Goal: Task Accomplishment & Management: Manage account settings

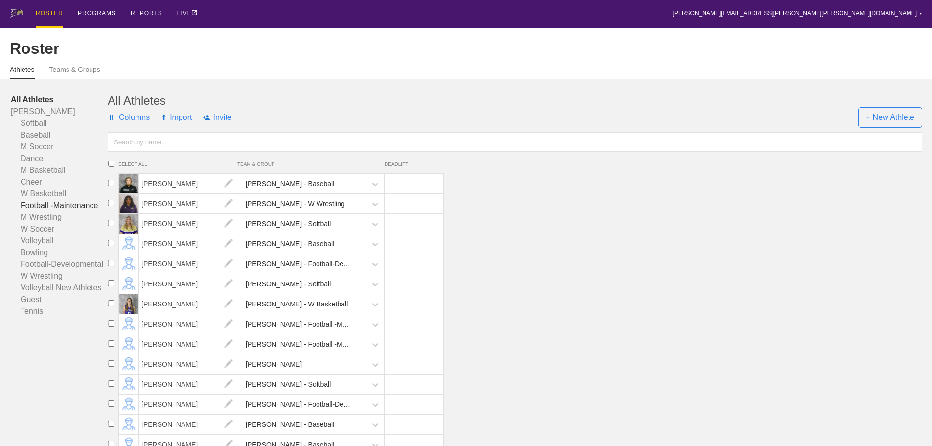
click at [37, 210] on link "Football -Maintenance" at bounding box center [59, 206] width 97 height 12
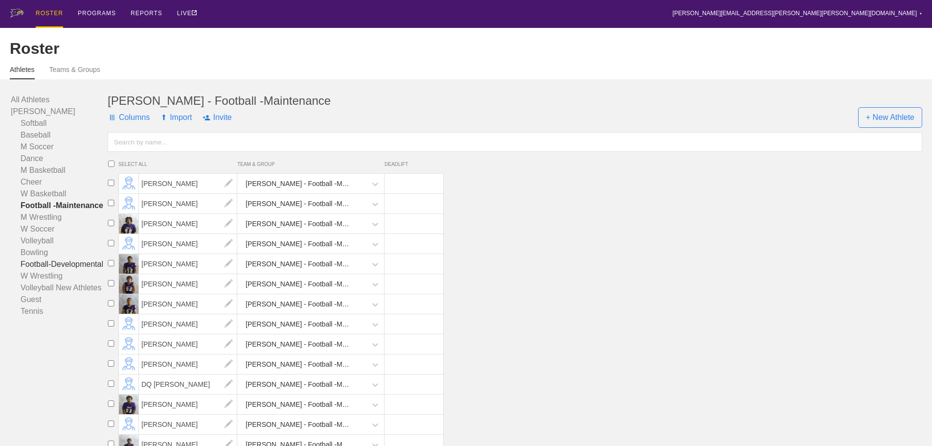
click at [55, 270] on link "Football-Developmental" at bounding box center [59, 264] width 97 height 12
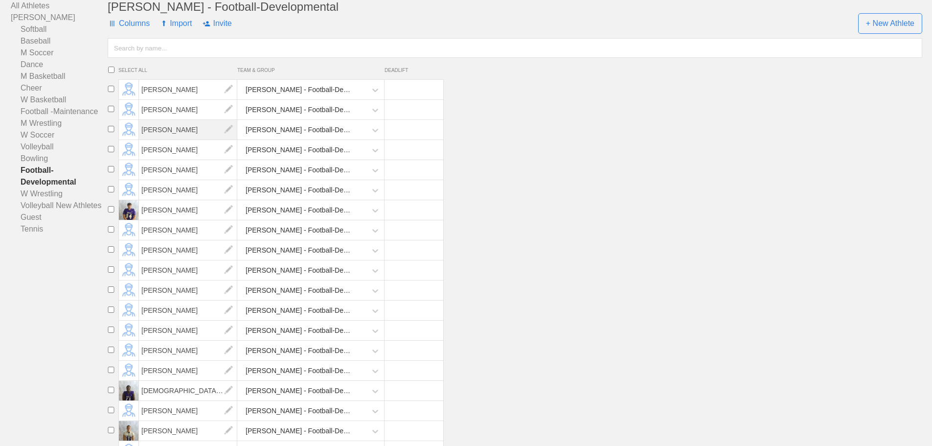
scroll to position [49, 0]
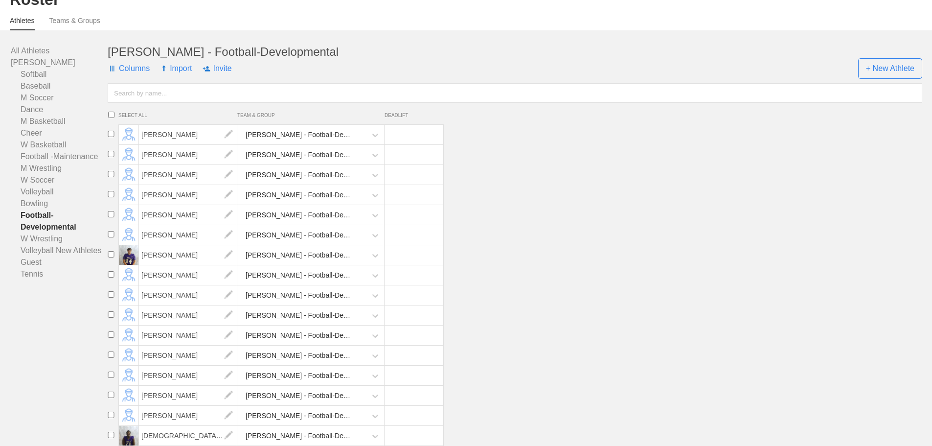
click at [134, 80] on span "Columns" at bounding box center [129, 68] width 42 height 29
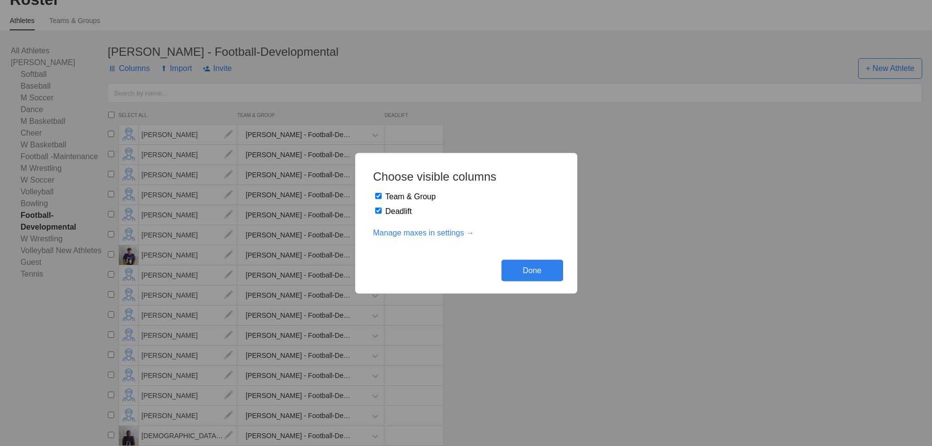
click at [535, 270] on div "Done" at bounding box center [532, 270] width 62 height 22
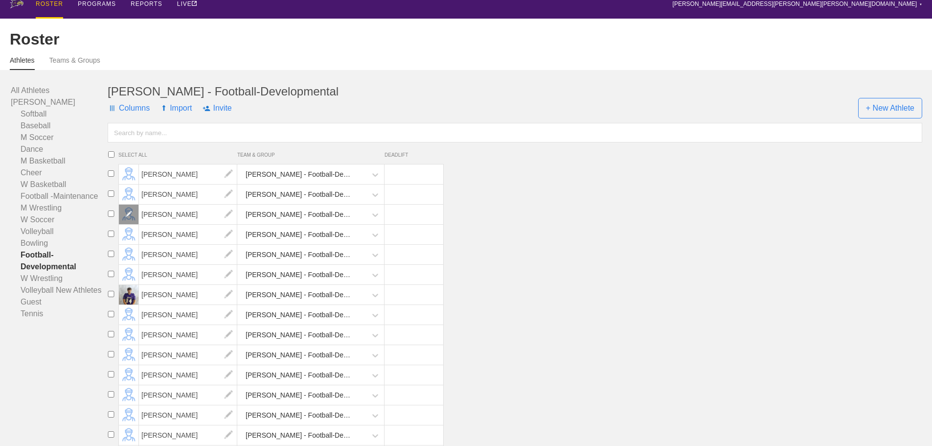
scroll to position [0, 0]
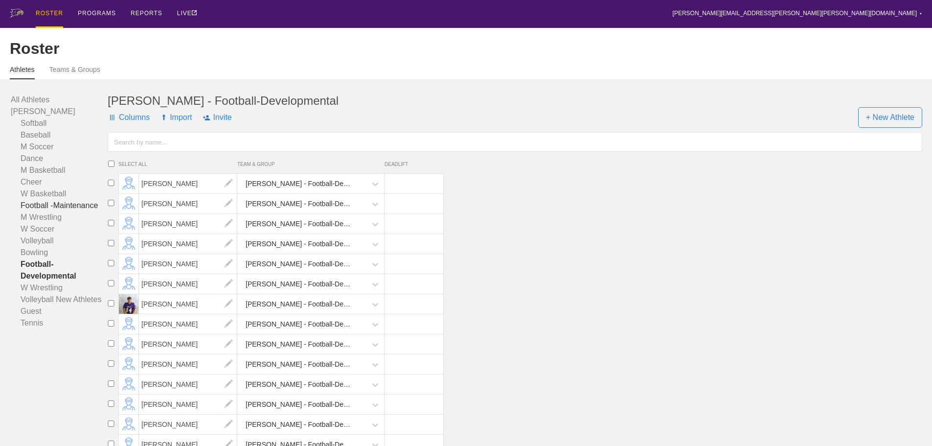
click at [64, 211] on link "Football -Maintenance" at bounding box center [59, 206] width 97 height 12
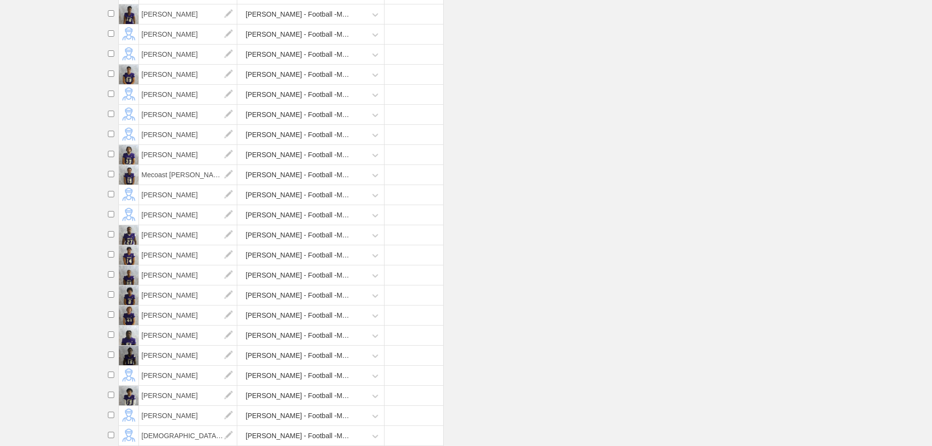
scroll to position [598, 0]
click at [111, 395] on input "checkbox" at bounding box center [111, 394] width 15 height 6
checkbox input "true"
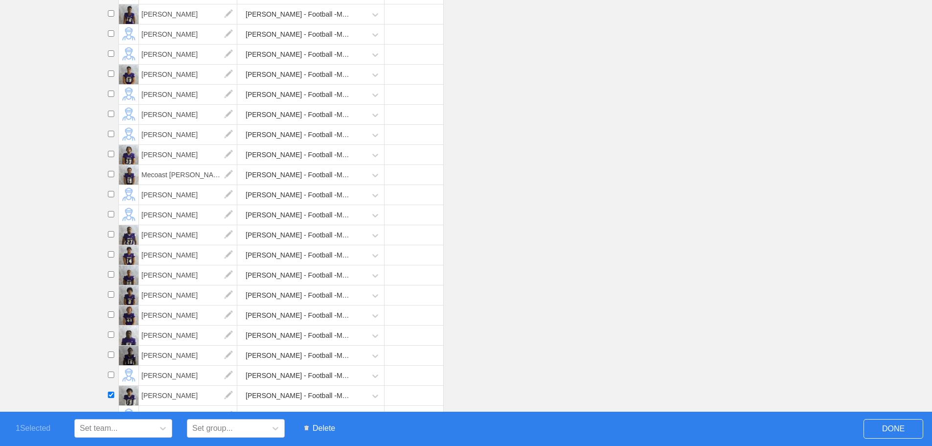
click at [329, 427] on span "Delete" at bounding box center [319, 428] width 41 height 19
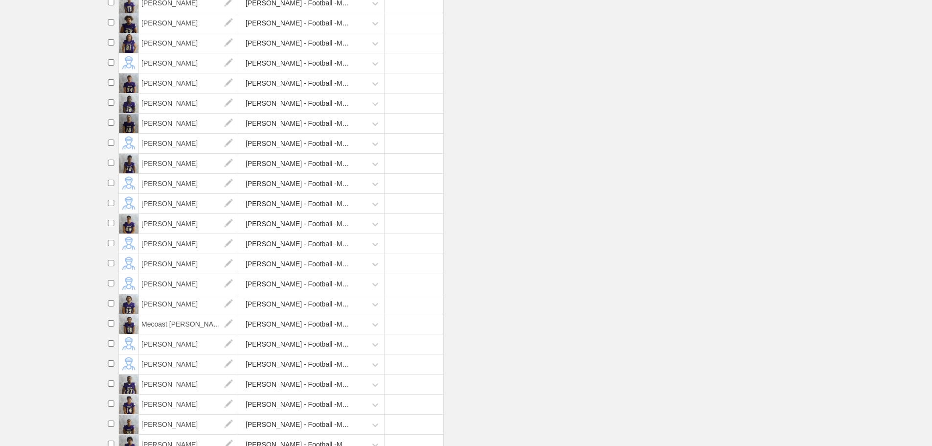
scroll to position [480, 0]
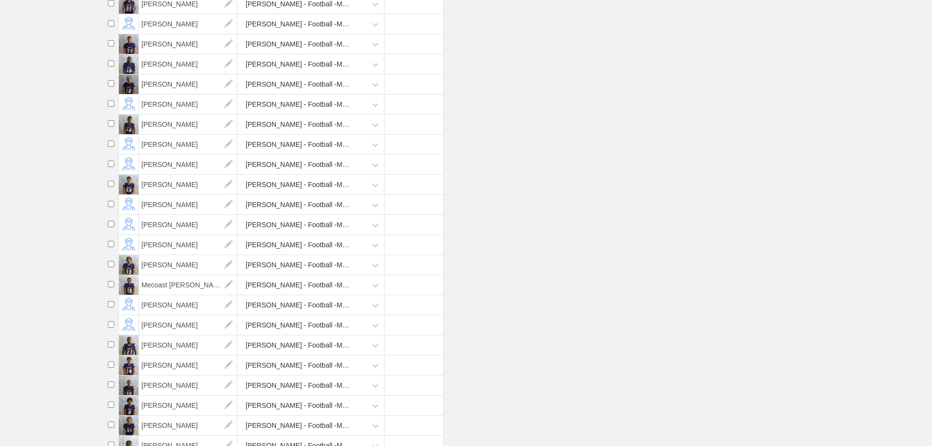
click at [113, 367] on input "checkbox" at bounding box center [111, 364] width 15 height 6
checkbox input "true"
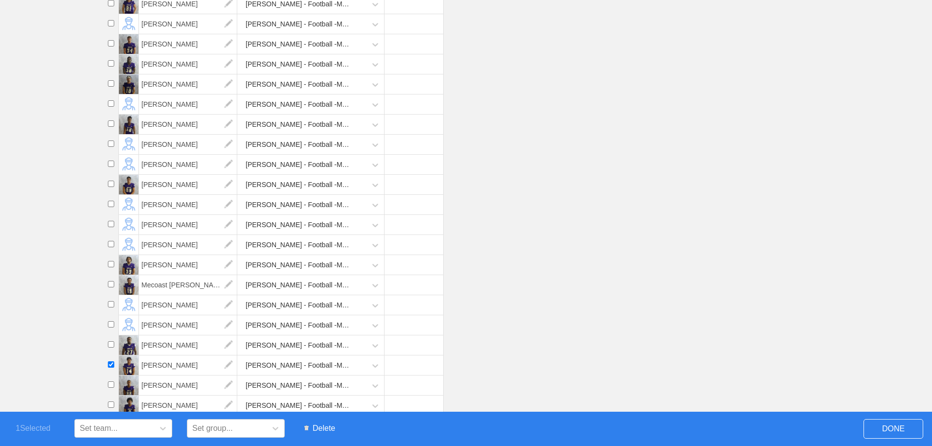
click at [314, 426] on span "Delete" at bounding box center [319, 428] width 41 height 19
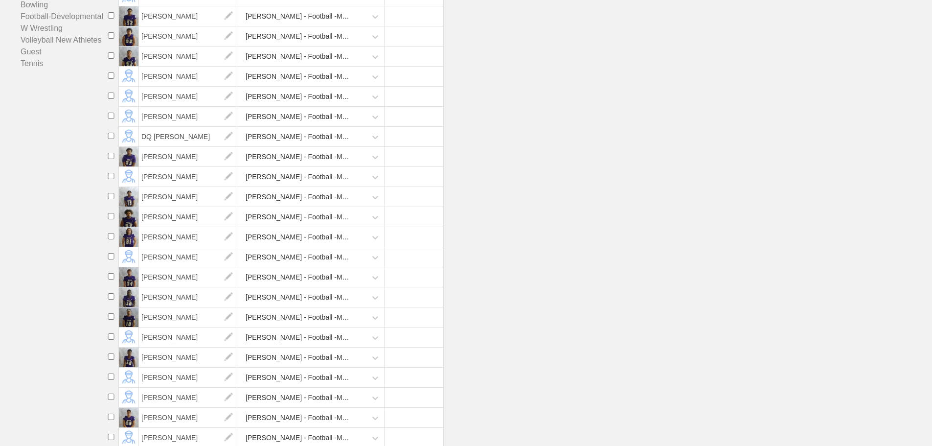
scroll to position [236, 0]
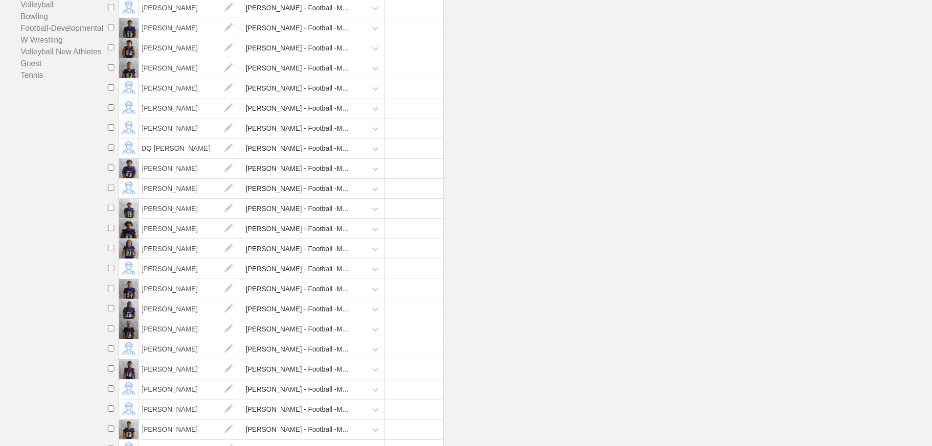
click at [112, 50] on input "checkbox" at bounding box center [111, 47] width 15 height 6
checkbox input "true"
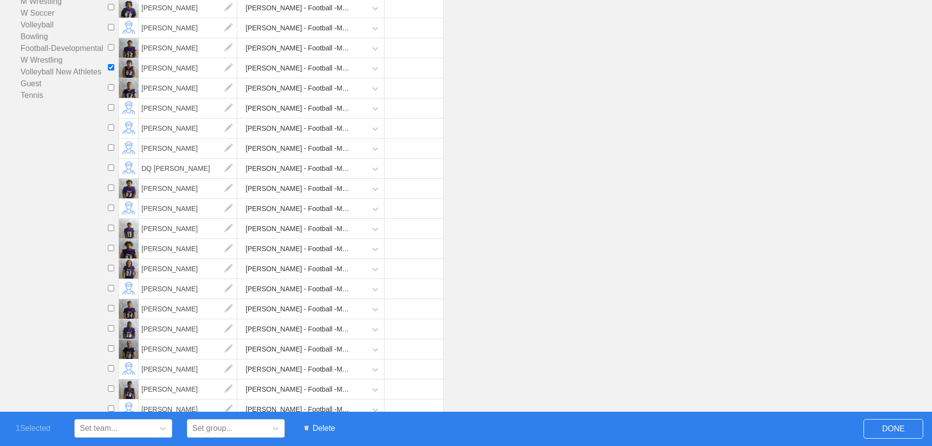
scroll to position [265, 0]
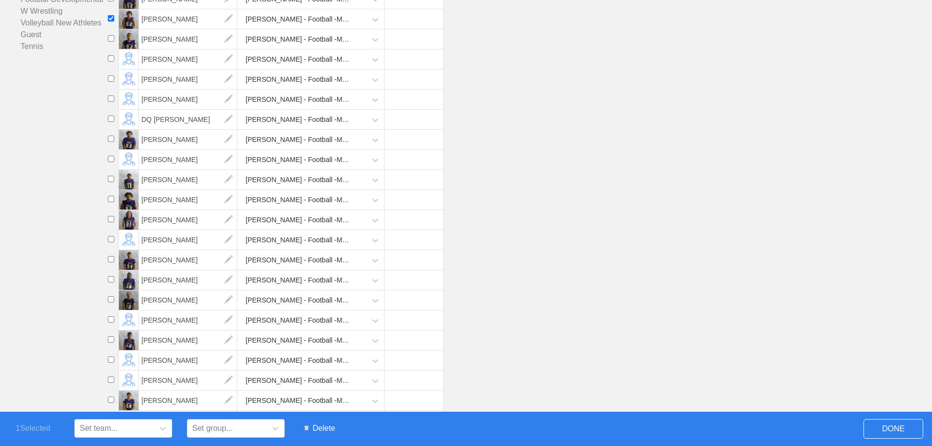
click at [322, 427] on span "Delete" at bounding box center [319, 428] width 41 height 19
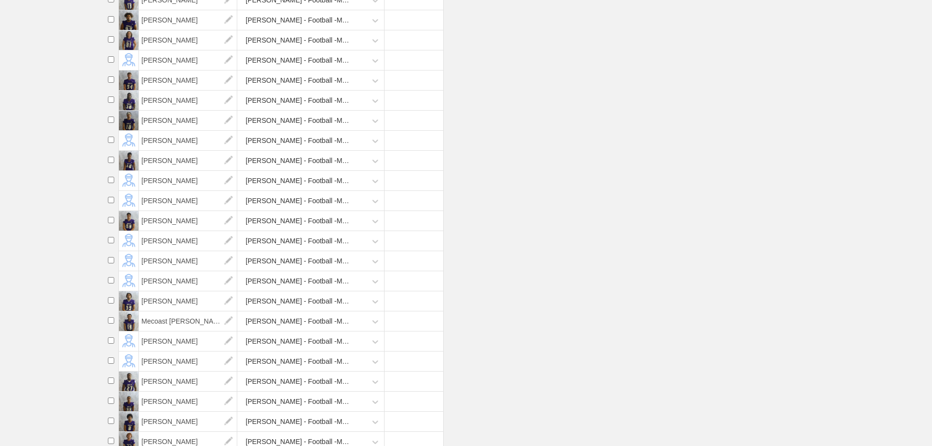
scroll to position [440, 0]
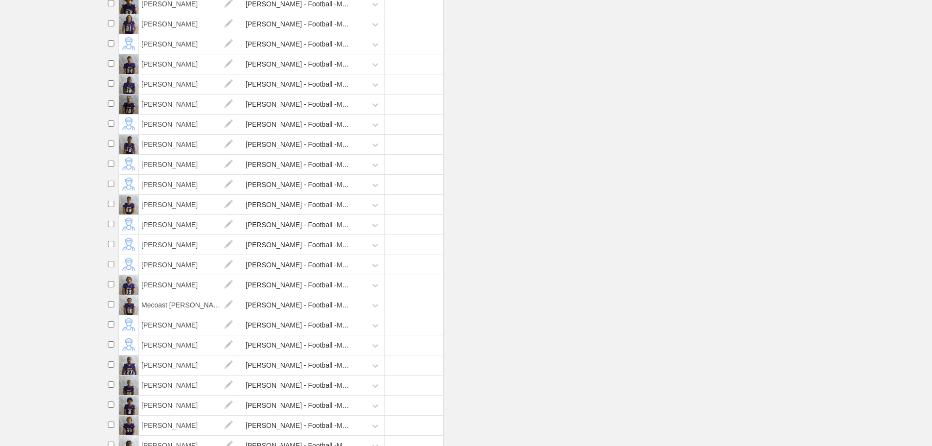
click at [113, 187] on input "checkbox" at bounding box center [111, 183] width 15 height 6
checkbox input "true"
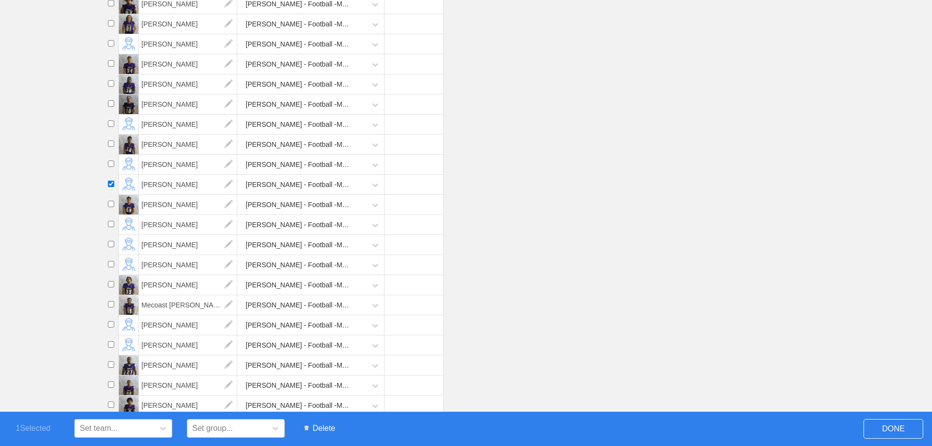
click at [110, 247] on input "checkbox" at bounding box center [111, 244] width 15 height 6
checkbox input "true"
click at [314, 426] on span "Delete" at bounding box center [319, 428] width 41 height 19
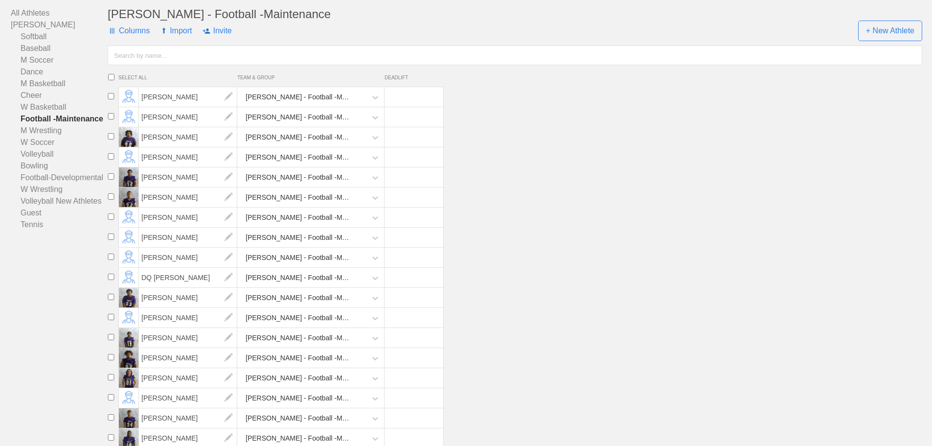
scroll to position [0, 0]
